Goal: Task Accomplishment & Management: Manage account settings

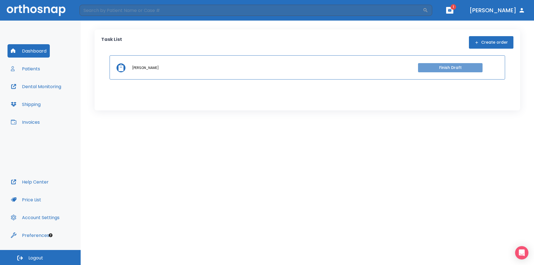
click at [440, 67] on button "Finish Draft" at bounding box center [450, 67] width 65 height 9
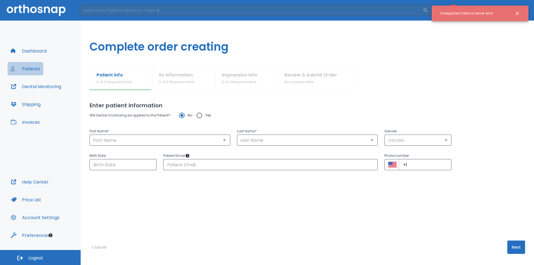
click at [35, 69] on button "Patients" at bounding box center [26, 68] width 36 height 13
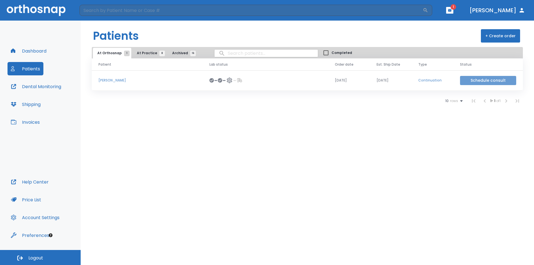
click at [479, 79] on button "Schedule consult" at bounding box center [488, 80] width 56 height 9
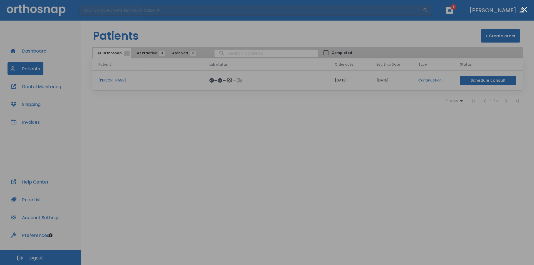
click at [444, 117] on div at bounding box center [267, 132] width 534 height 265
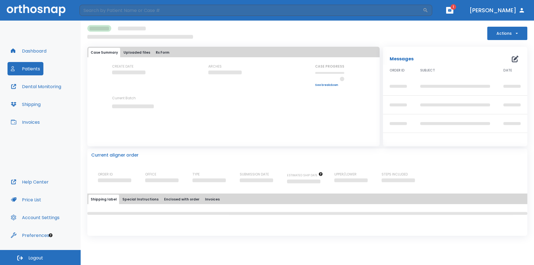
click at [28, 71] on button "Patients" at bounding box center [26, 68] width 36 height 13
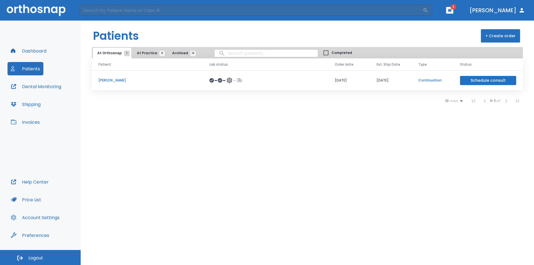
click at [481, 79] on button "Schedule consult" at bounding box center [488, 80] width 56 height 9
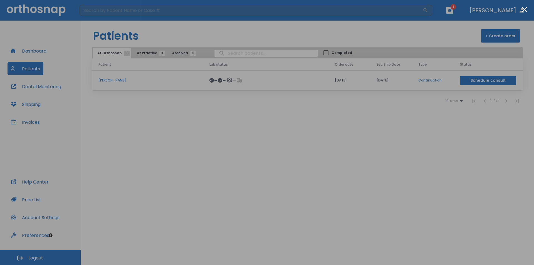
click at [442, 33] on div at bounding box center [267, 132] width 534 height 265
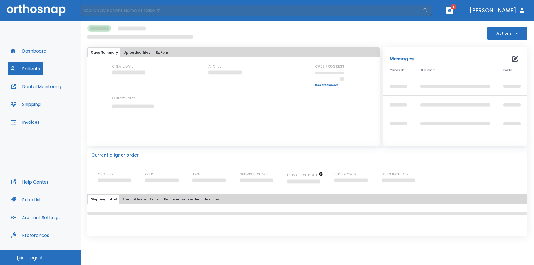
click at [30, 68] on button "Patients" at bounding box center [26, 68] width 36 height 13
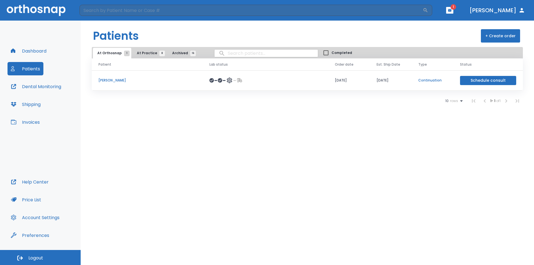
click at [115, 80] on p "[PERSON_NAME]" at bounding box center [147, 80] width 98 height 5
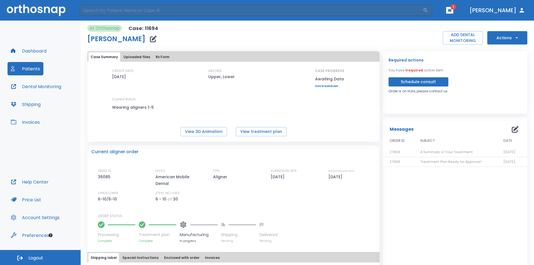
click at [427, 82] on button "Schedule consult" at bounding box center [419, 81] width 60 height 9
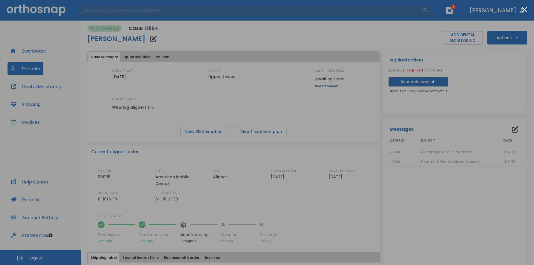
click at [422, 35] on div at bounding box center [267, 132] width 534 height 265
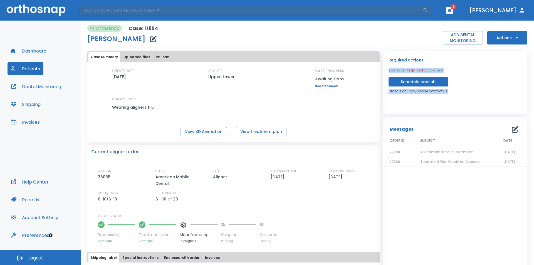
drag, startPoint x: 452, startPoint y: 96, endPoint x: 385, endPoint y: 70, distance: 71.6
click at [385, 70] on div "Required actions You have 1 required action item Schedule consult Order is on H…" at bounding box center [455, 82] width 144 height 63
click at [332, 116] on div "CREATE DATE [DATE] ARCHES Upper, Lower CASE PROGRESS Awaiting Data Upper progre…" at bounding box center [233, 92] width 292 height 48
click at [503, 42] on button "Actions" at bounding box center [507, 37] width 40 height 13
click at [466, 98] on div at bounding box center [267, 132] width 534 height 265
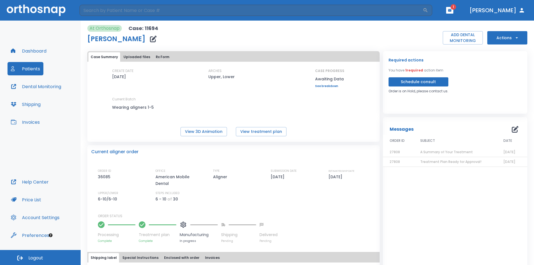
drag, startPoint x: 457, startPoint y: 98, endPoint x: 445, endPoint y: 97, distance: 11.5
click at [445, 97] on div "Required actions You have 1 required action item Schedule consult Order is on H…" at bounding box center [455, 82] width 144 height 63
drag, startPoint x: 450, startPoint y: 93, endPoint x: 384, endPoint y: 64, distance: 72.5
click at [383, 71] on div "Required actions You have 1 required action item Schedule consult Order is on H…" at bounding box center [455, 82] width 144 height 63
click at [131, 57] on button "Uploaded files" at bounding box center [136, 56] width 31 height 9
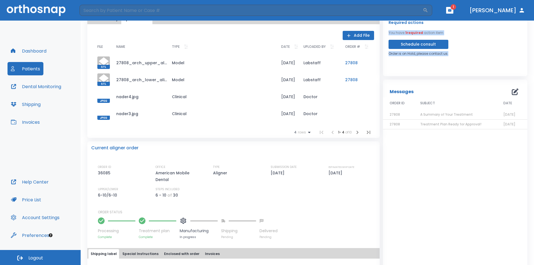
scroll to position [28, 0]
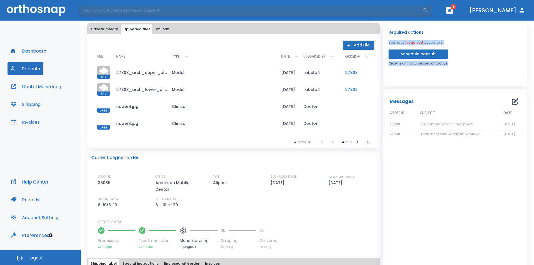
click at [354, 143] on icon "button" at bounding box center [357, 142] width 7 height 7
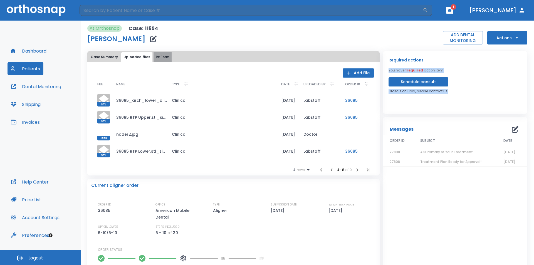
click at [154, 58] on button "Rx Form" at bounding box center [163, 56] width 18 height 9
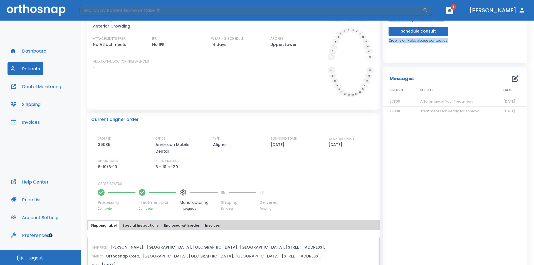
scroll to position [43, 0]
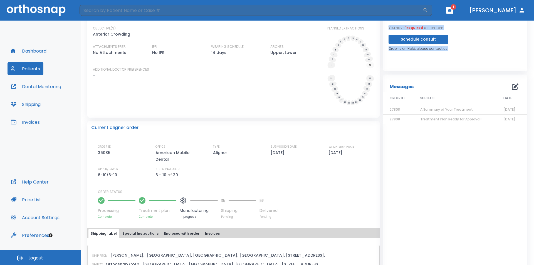
click at [30, 68] on button "Patients" at bounding box center [26, 68] width 36 height 13
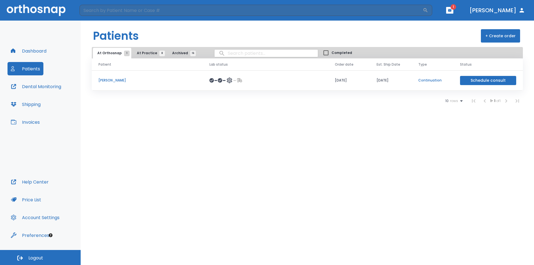
click at [432, 82] on p "Continuation" at bounding box center [432, 80] width 28 height 5
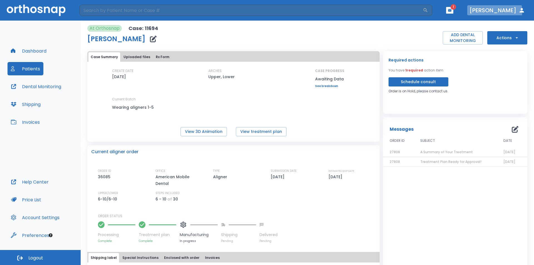
click at [517, 11] on button "[PERSON_NAME]" at bounding box center [497, 10] width 60 height 10
